Goal: Transaction & Acquisition: Subscribe to service/newsletter

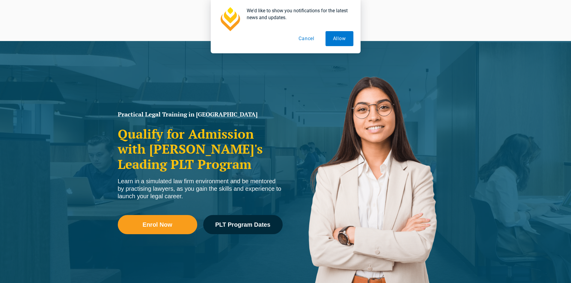
click at [301, 43] on button "Cancel" at bounding box center [306, 38] width 31 height 15
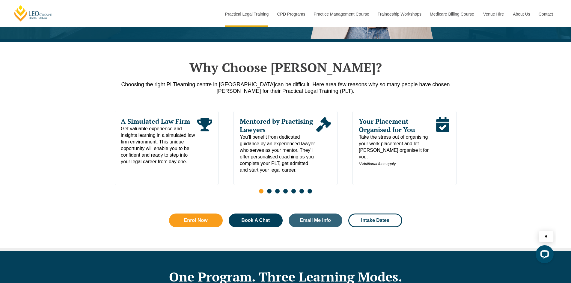
scroll to position [300, 0]
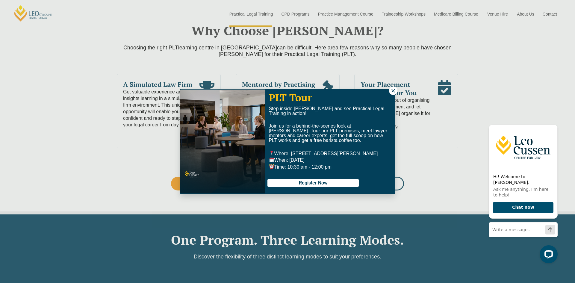
click at [393, 90] on icon at bounding box center [393, 90] width 3 height 3
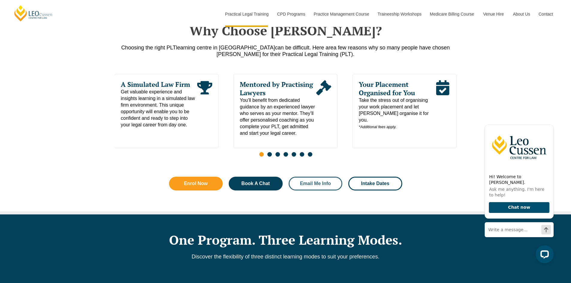
click at [310, 183] on span "Email Me Info" at bounding box center [315, 183] width 31 height 5
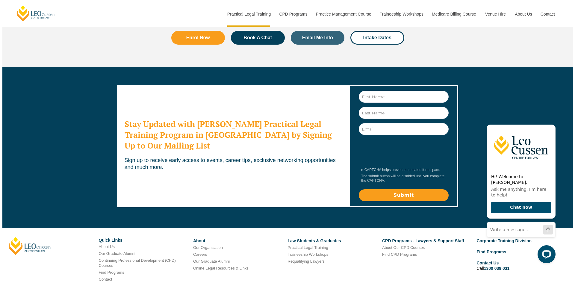
scroll to position [3239, 0]
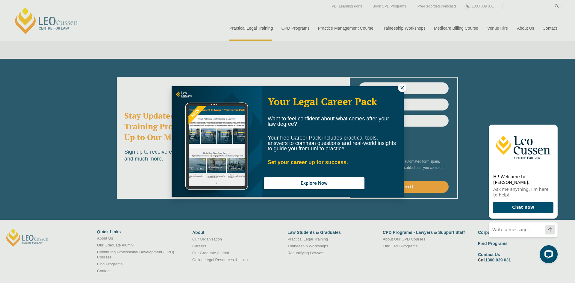
click at [400, 90] on icon at bounding box center [402, 87] width 5 height 5
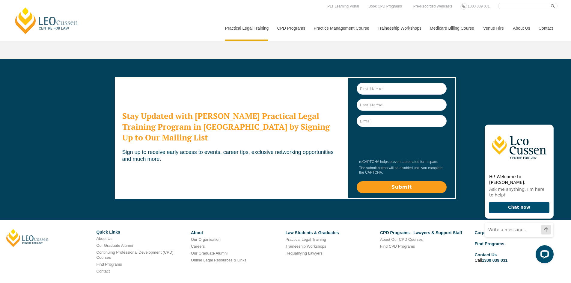
scroll to position [3179, 0]
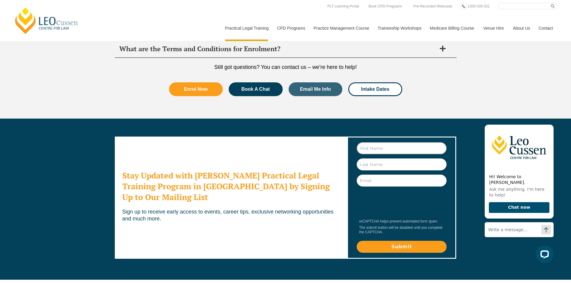
click at [391, 142] on input "First Name" at bounding box center [402, 148] width 90 height 12
type input "Phoebe"
type input "Del Din"
type input "phoebedeldin121@gmail.com"
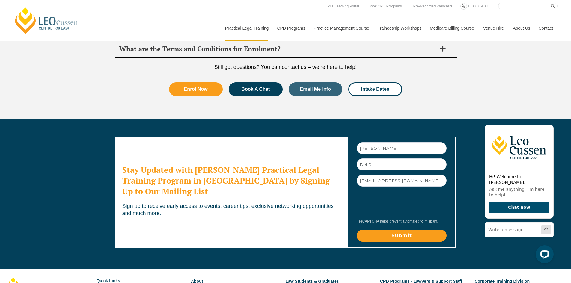
click at [416, 230] on input "Submit" at bounding box center [402, 236] width 90 height 12
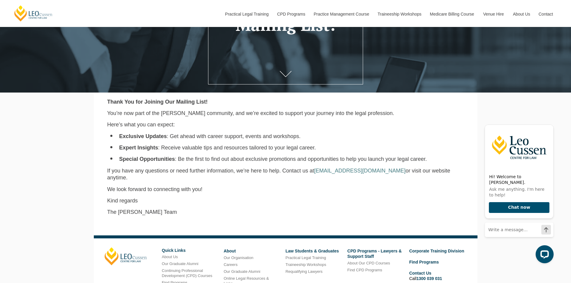
scroll to position [180, 0]
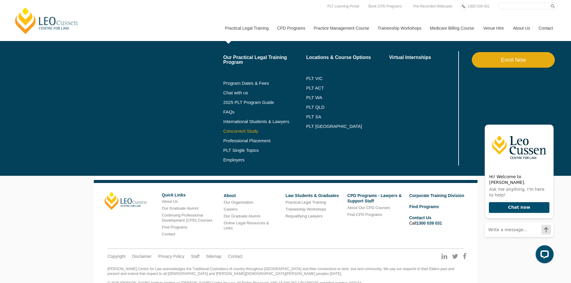
click at [248, 130] on link "Concurrent Study" at bounding box center [264, 131] width 83 height 5
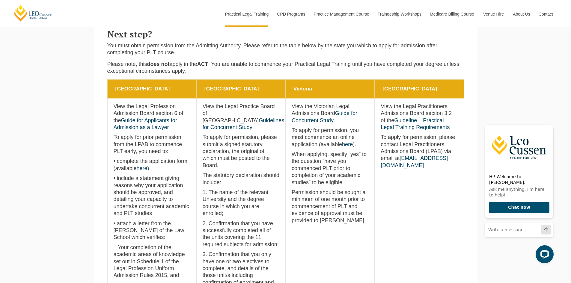
scroll to position [180, 0]
